Goal: Contribute content

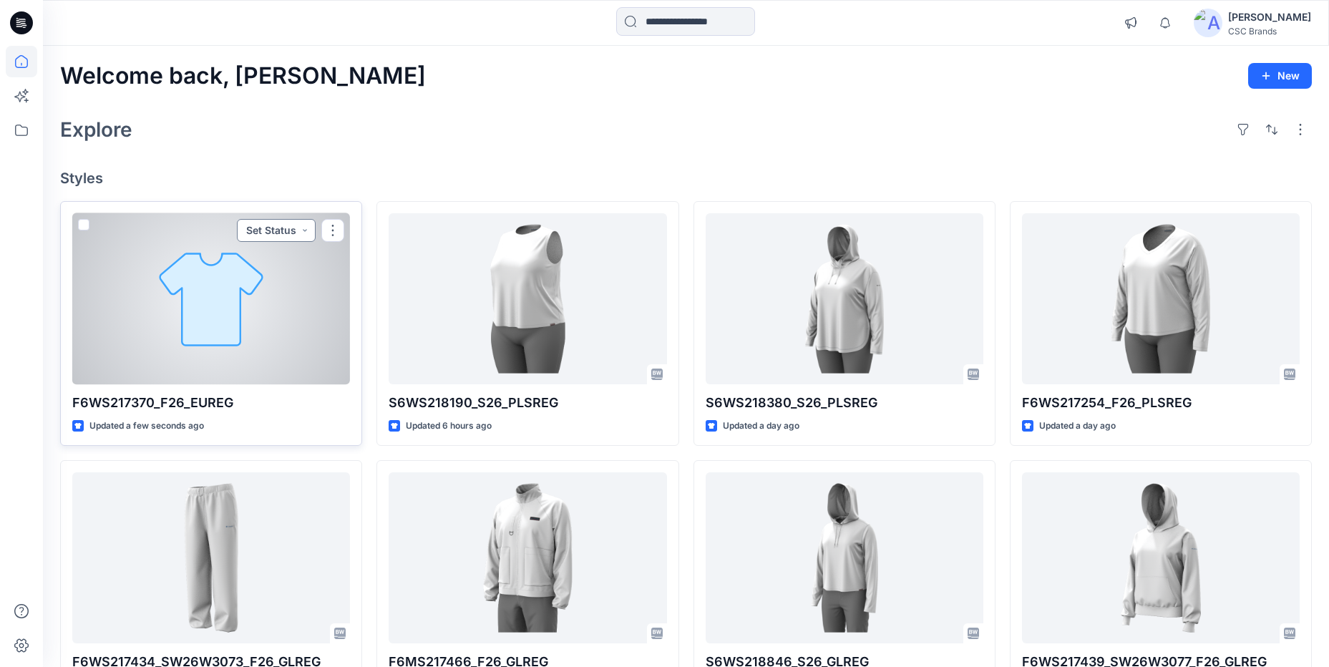
click at [277, 227] on button "Set Status" at bounding box center [276, 230] width 79 height 23
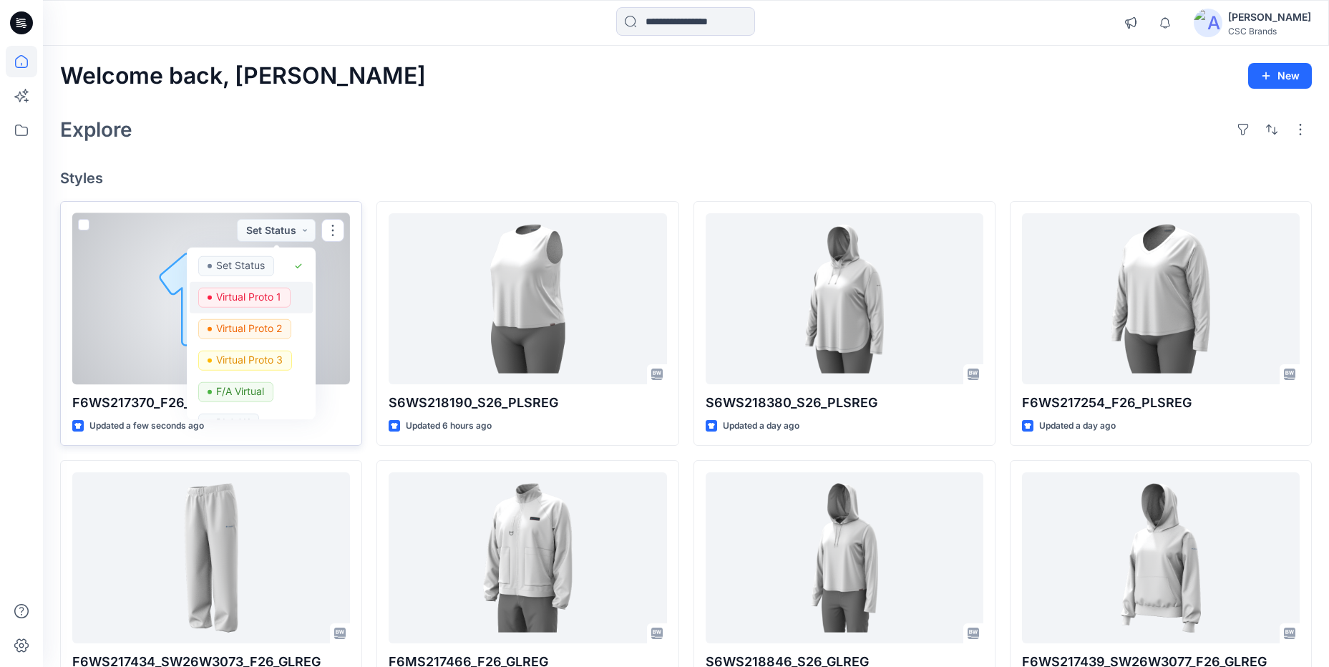
click at [265, 298] on p "Virtual Proto 1" at bounding box center [248, 296] width 65 height 19
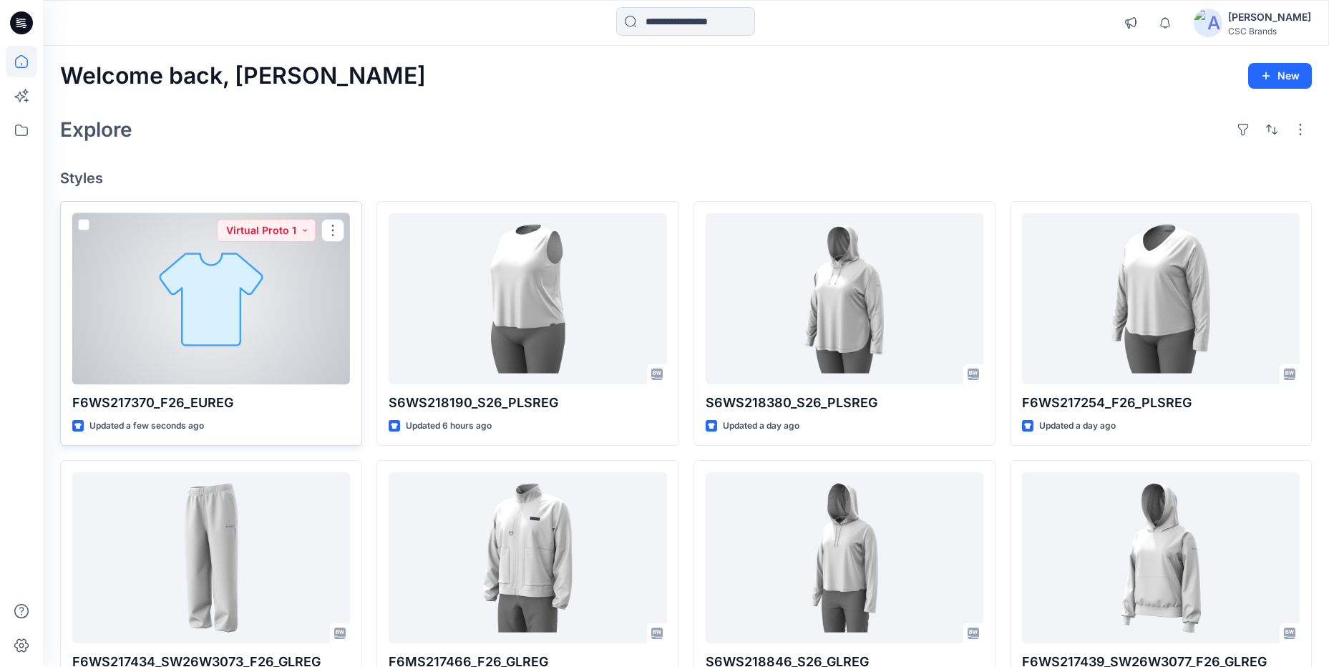
click at [258, 302] on div at bounding box center [211, 298] width 278 height 171
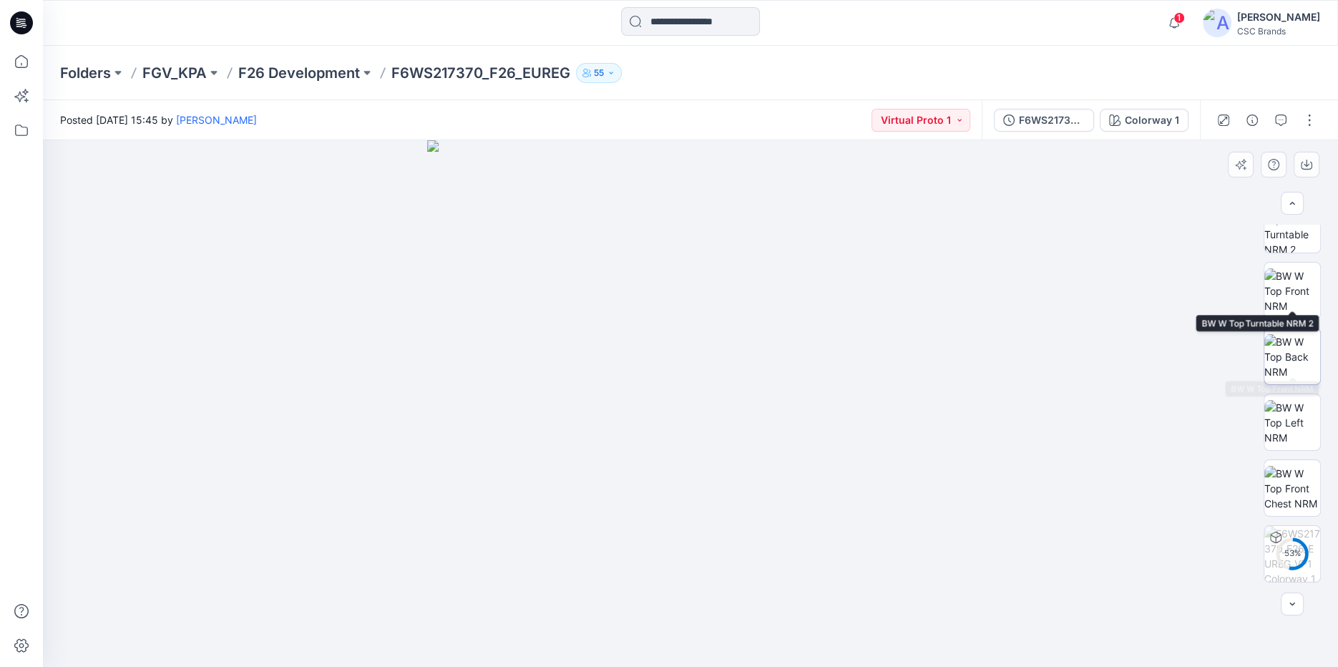
scroll to position [164, 0]
click at [1311, 117] on button "button" at bounding box center [1309, 120] width 23 height 23
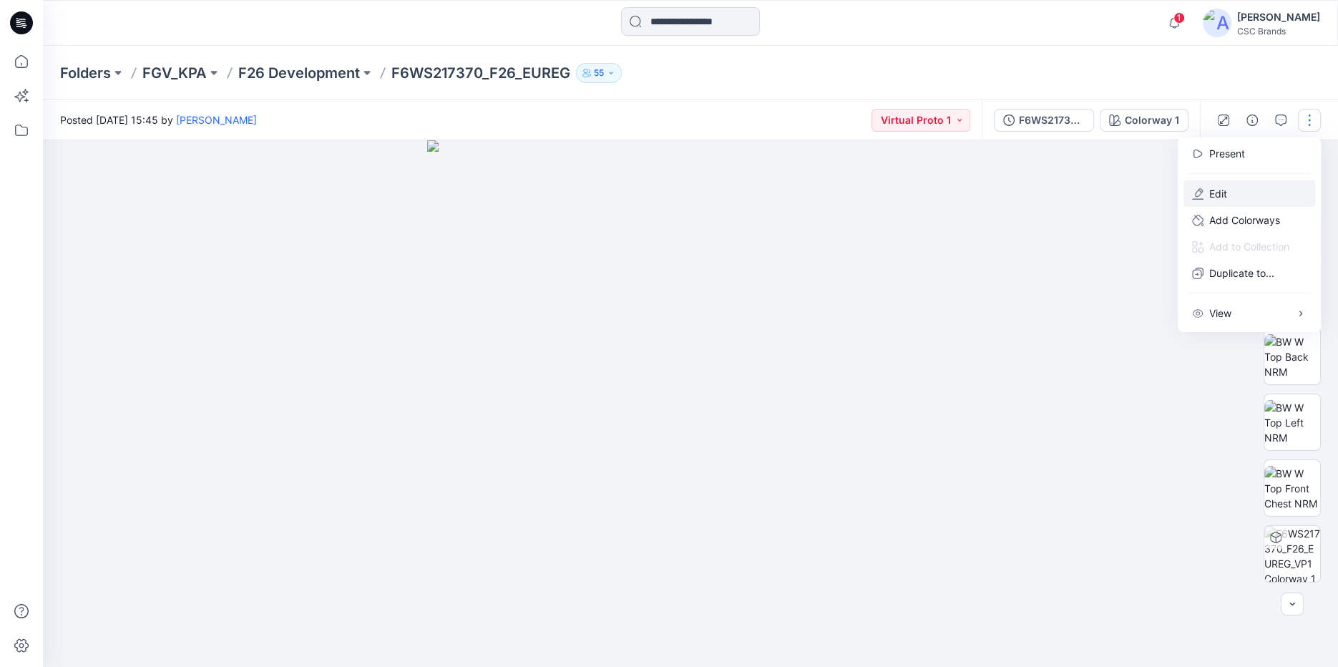
click at [1218, 190] on p "Edit" at bounding box center [1218, 193] width 18 height 15
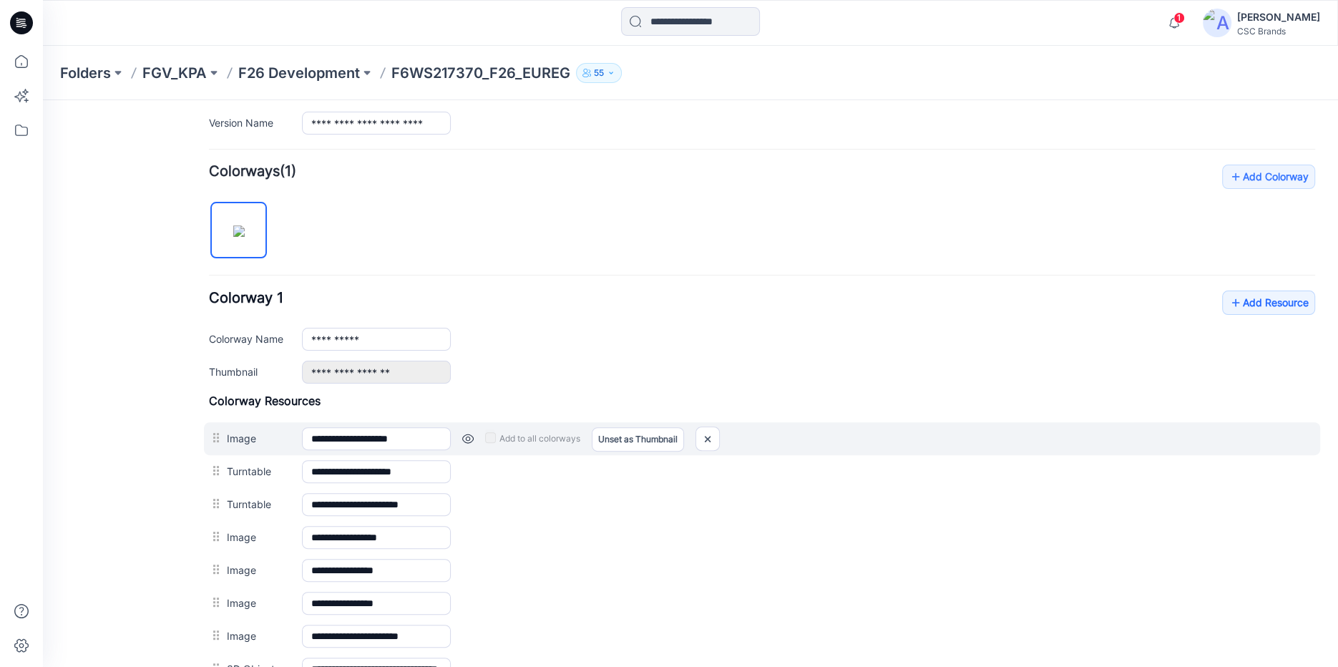
scroll to position [386, 0]
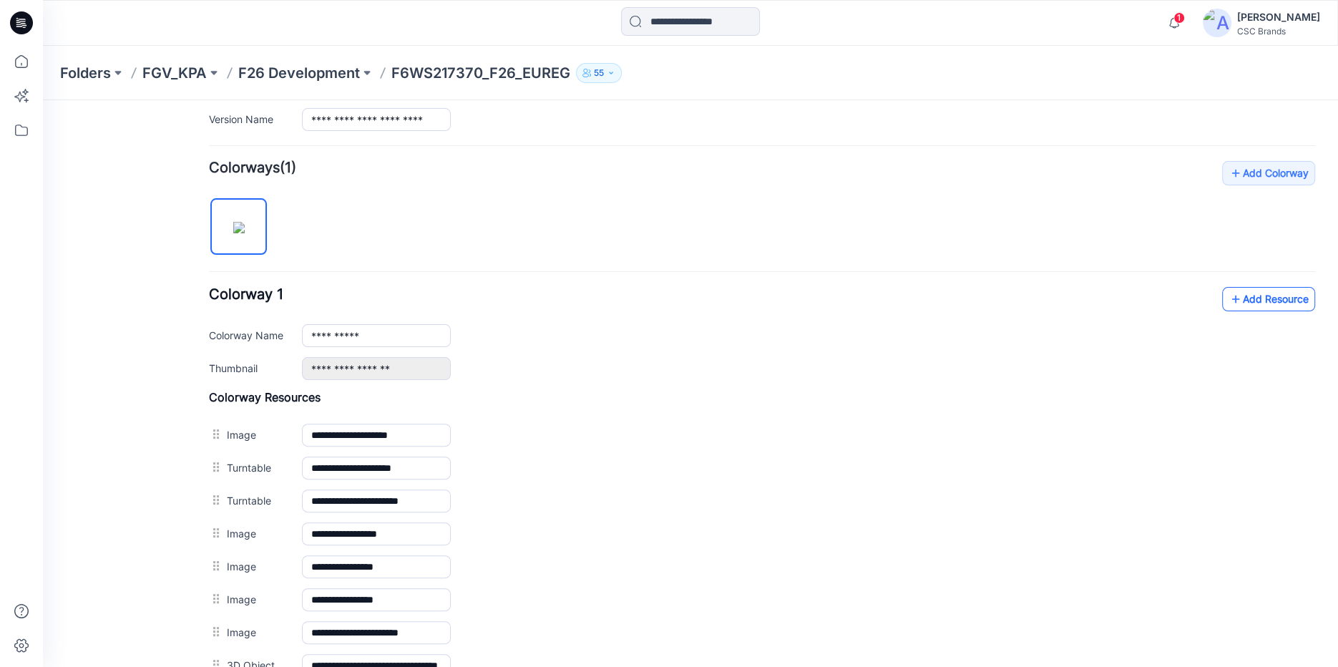
click at [1228, 301] on icon at bounding box center [1235, 299] width 14 height 23
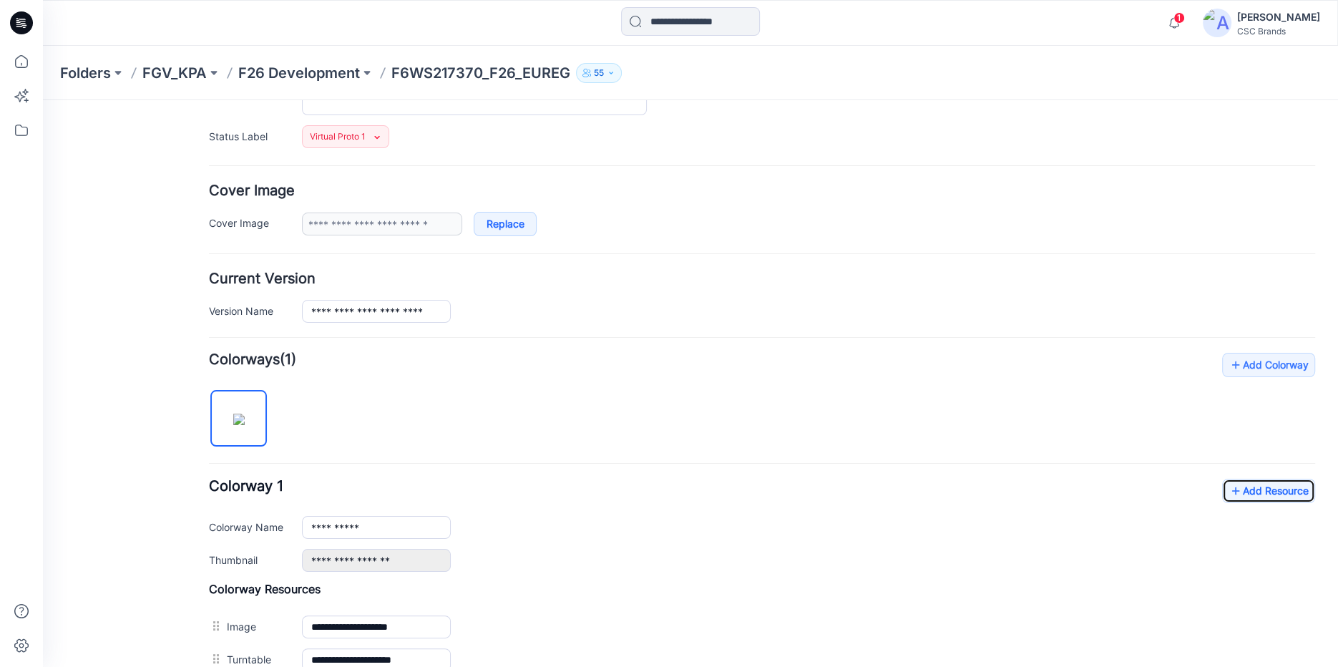
scroll to position [0, 0]
